Goal: Navigation & Orientation: Find specific page/section

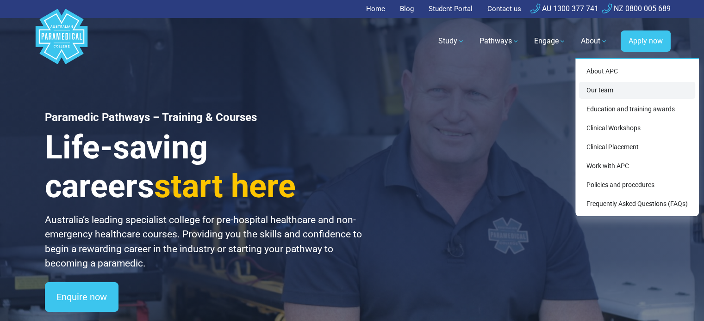
click at [596, 90] on link "Our team" at bounding box center [637, 90] width 116 height 17
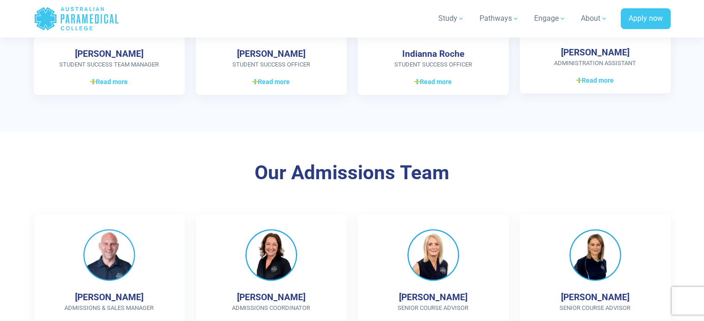
scroll to position [971, 0]
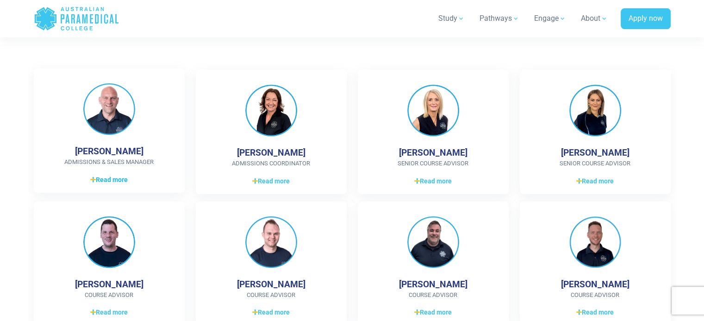
click at [110, 177] on span "Read more" at bounding box center [108, 180] width 37 height 10
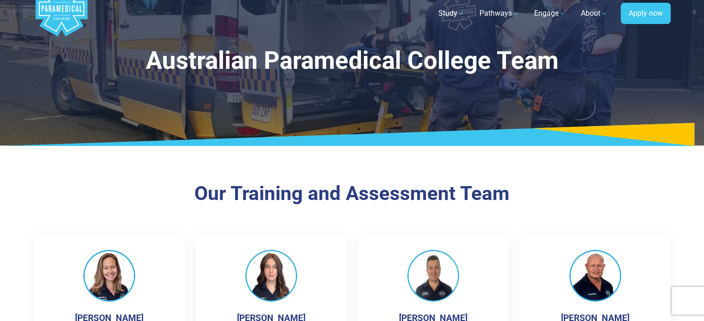
scroll to position [0, 0]
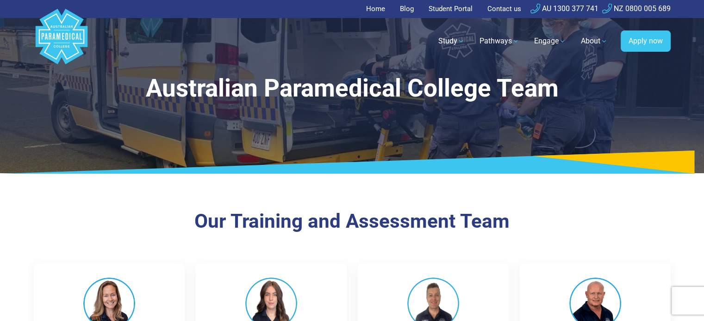
click at [370, 7] on link "Home" at bounding box center [378, 9] width 25 height 18
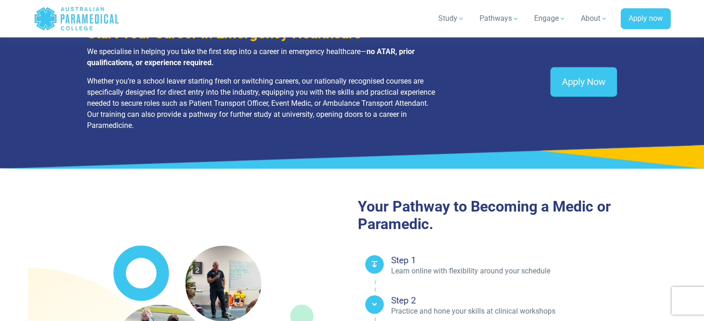
scroll to position [1388, 0]
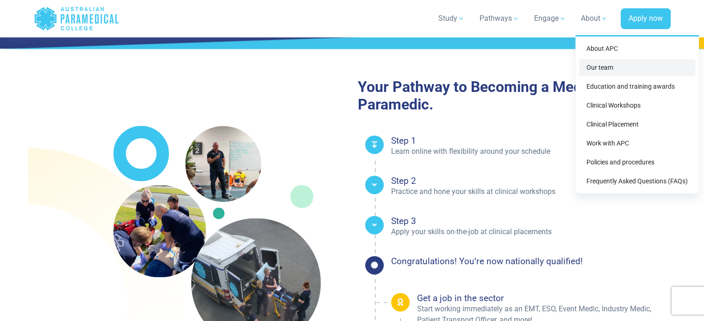
click at [599, 66] on link "Our team" at bounding box center [637, 67] width 116 height 17
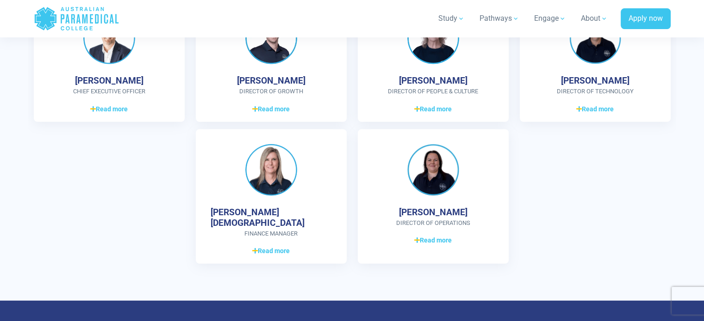
scroll to position [2451, 0]
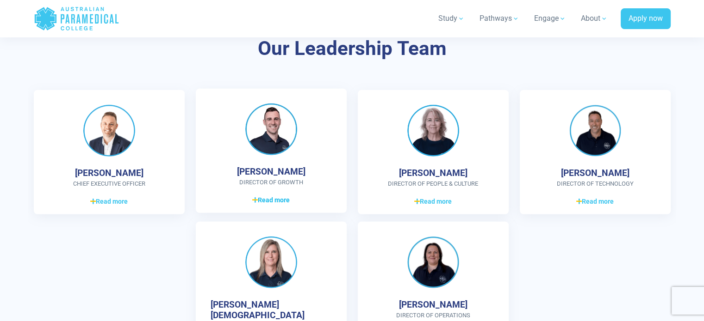
click at [281, 199] on span "Read more" at bounding box center [270, 201] width 37 height 10
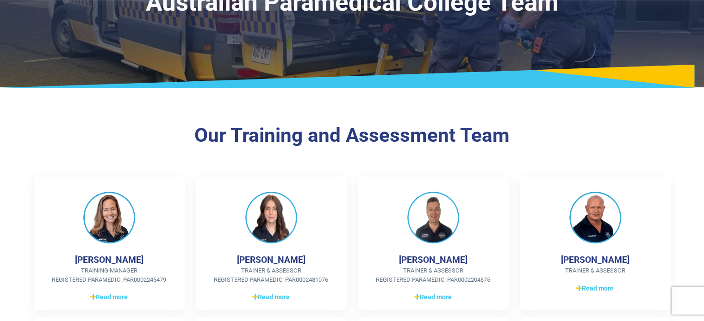
scroll to position [0, 0]
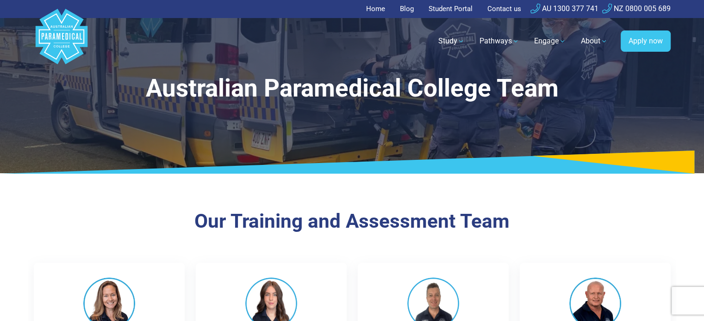
click at [403, 8] on link "Blog" at bounding box center [406, 9] width 25 height 18
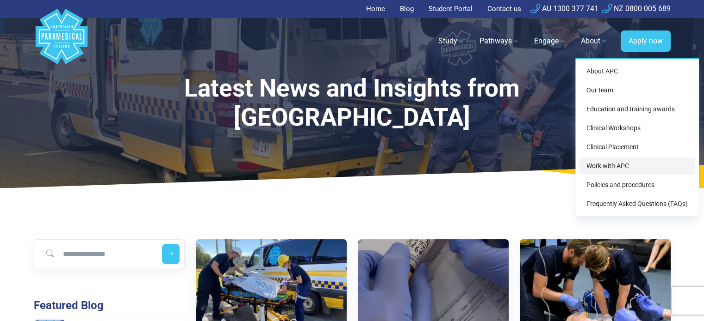
click at [606, 166] on link "Work with APC" at bounding box center [637, 166] width 116 height 17
